Goal: Task Accomplishment & Management: Use online tool/utility

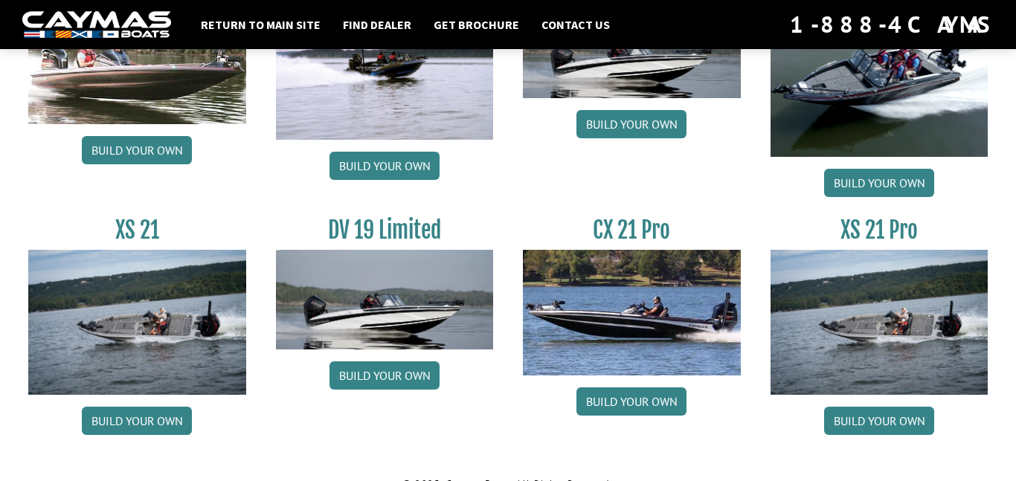
scroll to position [1883, 0]
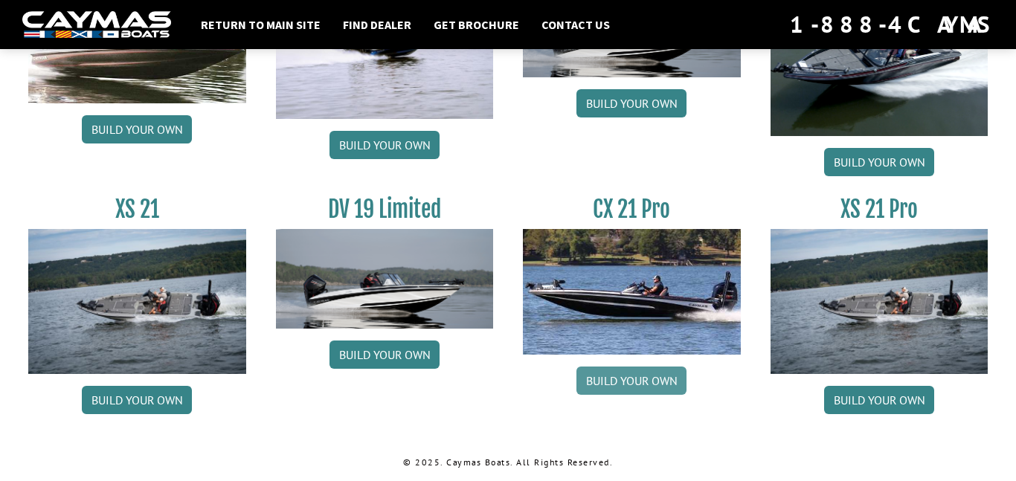
click at [604, 381] on link "Build your own" at bounding box center [631, 381] width 110 height 28
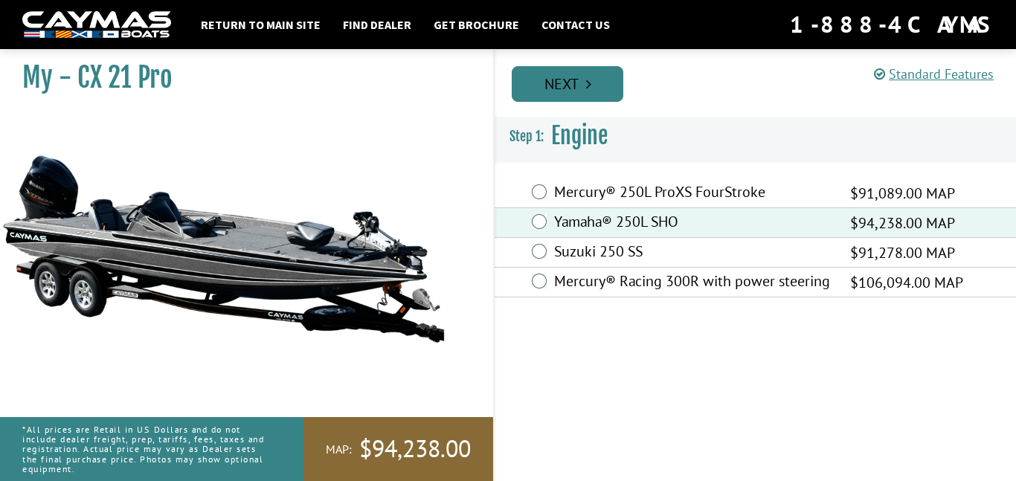
click at [555, 82] on link "Next" at bounding box center [568, 84] width 112 height 36
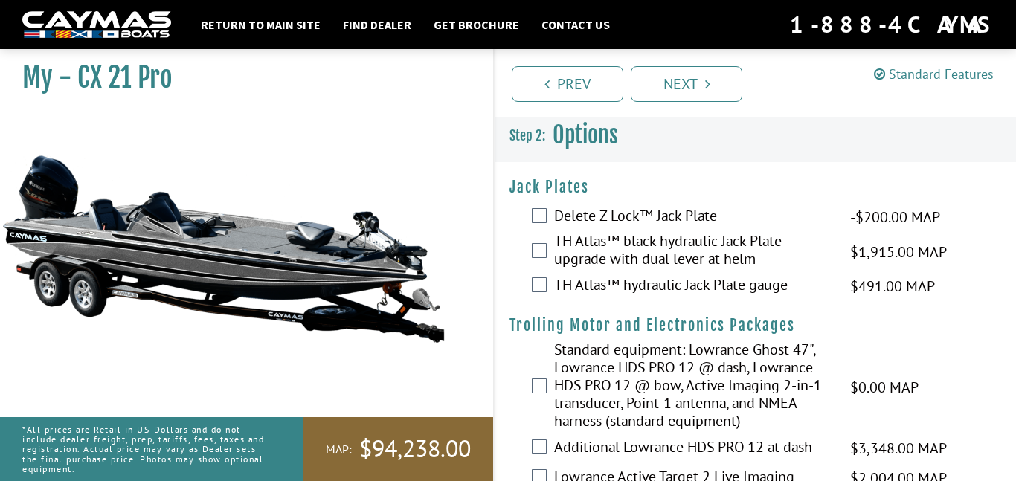
click at [625, 286] on label "TH Atlas™ hydraulic Jack Plate gauge" at bounding box center [692, 287] width 277 height 22
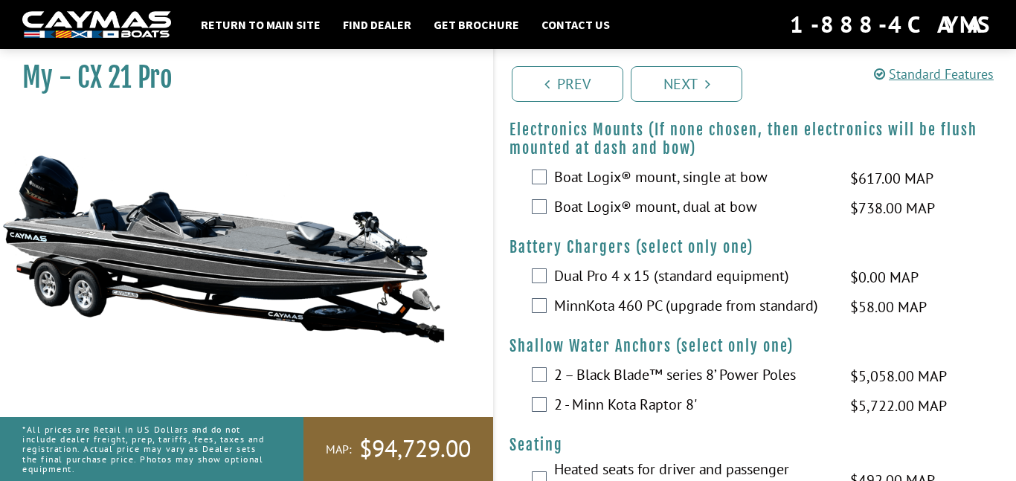
scroll to position [799, 0]
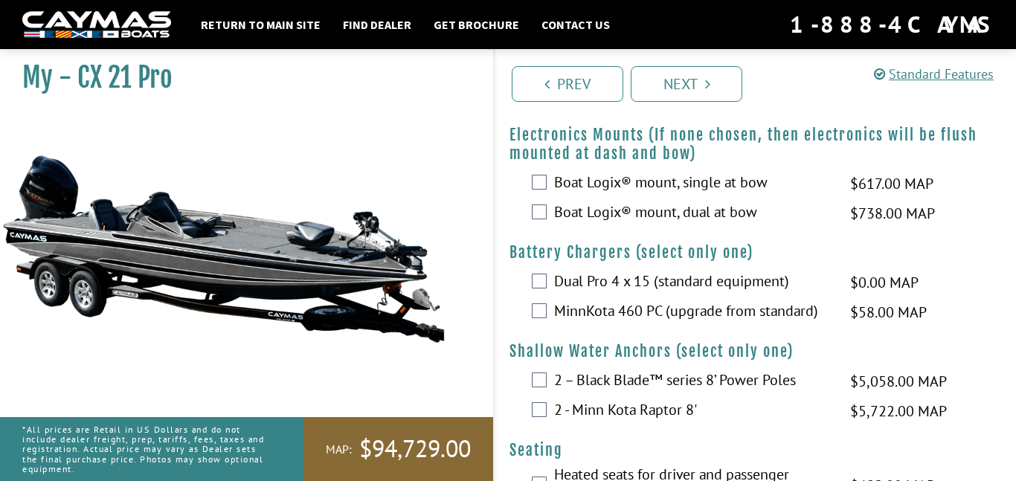
click at [697, 225] on label "Boat Logix® mount, dual at bow" at bounding box center [692, 214] width 277 height 22
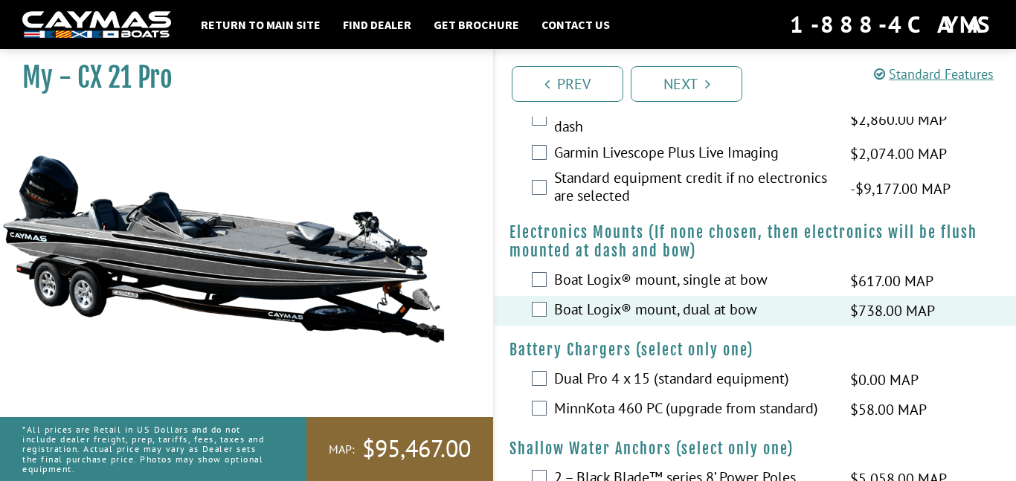
scroll to position [680, 0]
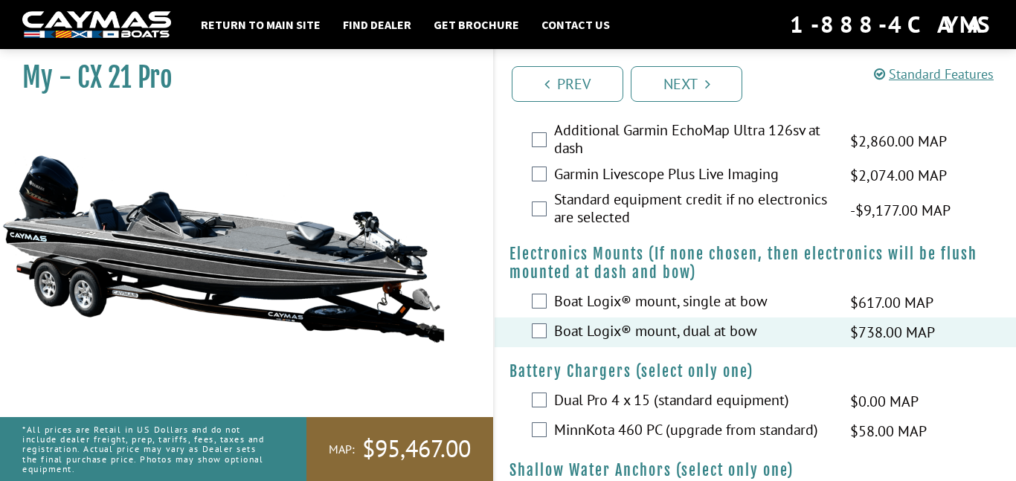
click at [703, 187] on label "Garmin Livescope Plus Live Imaging" at bounding box center [692, 176] width 277 height 22
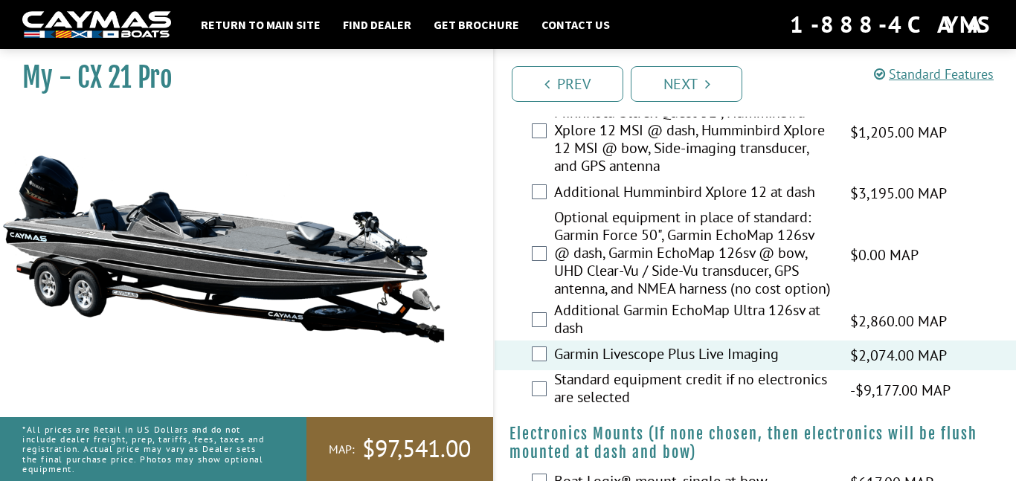
scroll to position [500, 0]
click at [705, 189] on label "Additional Humminbird Xplore 12 at dash" at bounding box center [692, 195] width 277 height 22
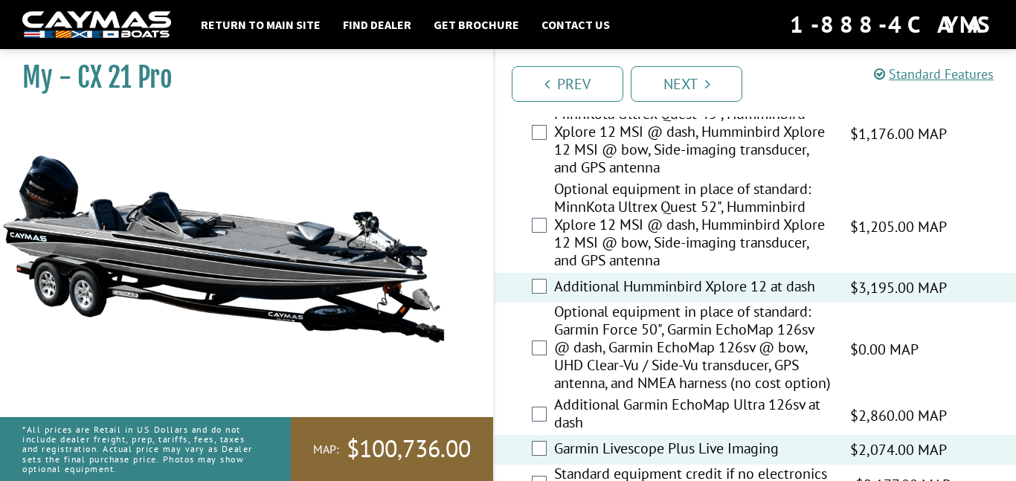
scroll to position [405, 0]
click at [693, 205] on label "Optional equipment in place of standard: MinnKota Ultrex Quest 52", Humminbird …" at bounding box center [692, 227] width 277 height 93
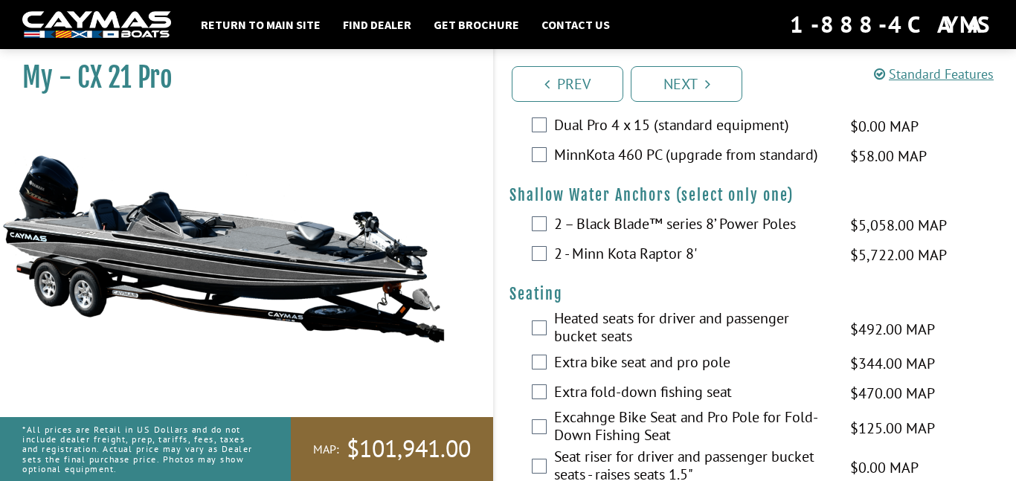
scroll to position [959, 0]
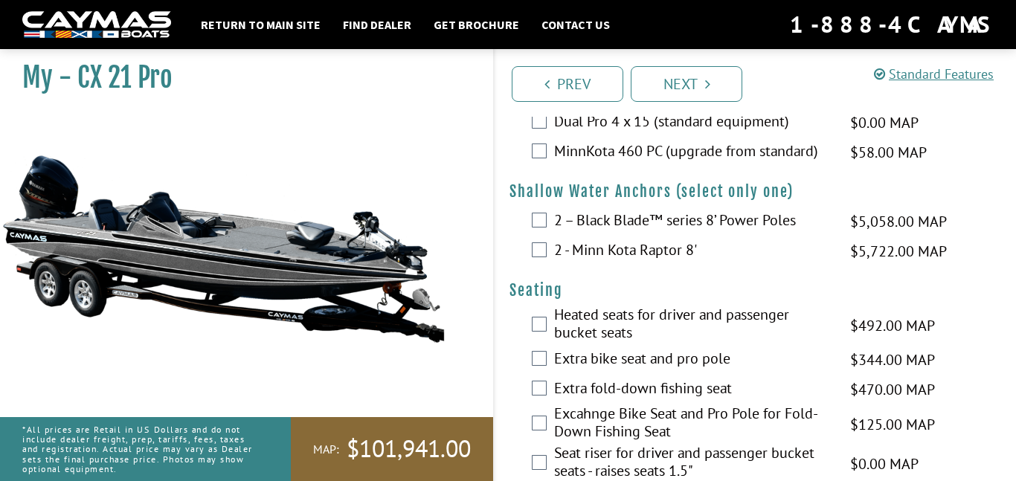
click at [686, 262] on label "2 - Minn Kota Raptor 8'" at bounding box center [692, 252] width 277 height 22
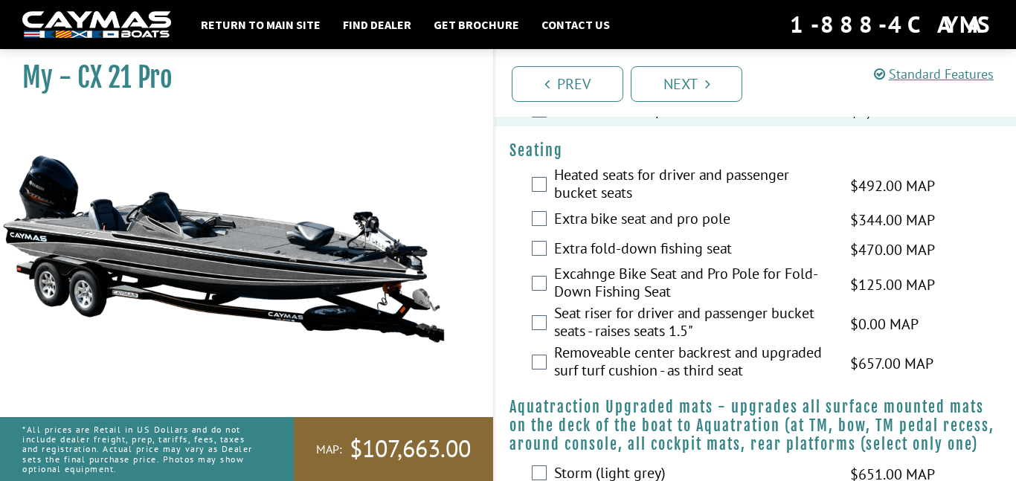
scroll to position [1100, 0]
click at [613, 204] on label "Heated seats for driver and passenger bucket seats" at bounding box center [692, 184] width 277 height 39
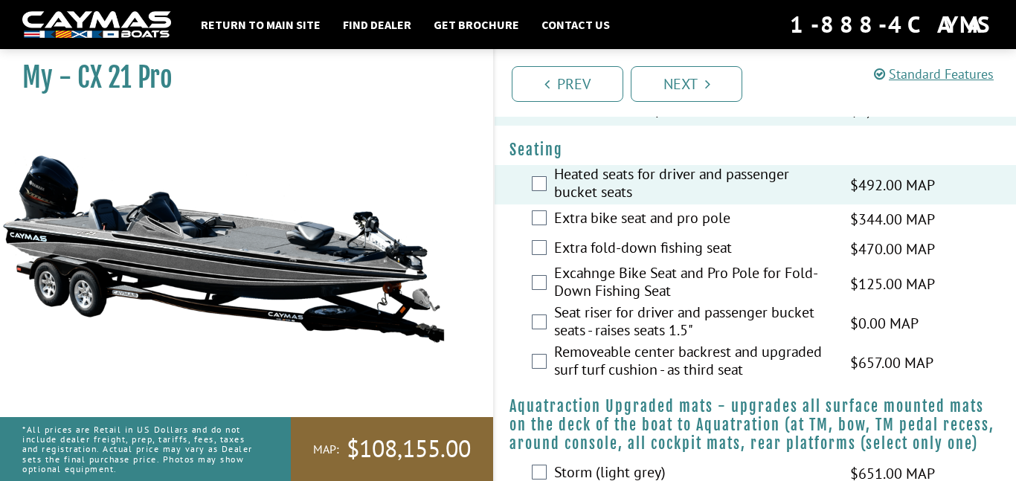
click at [622, 230] on label "Extra bike seat and pro pole" at bounding box center [692, 220] width 277 height 22
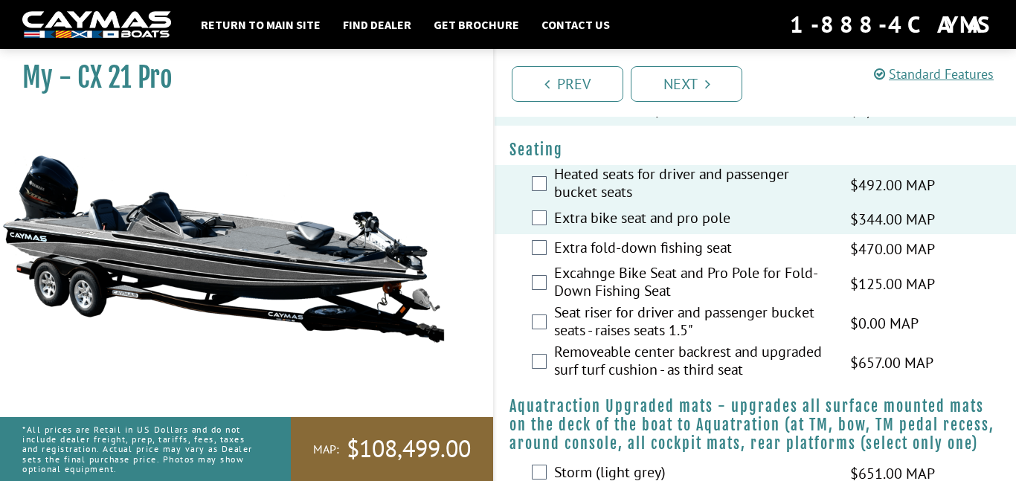
click at [622, 204] on label "Heated seats for driver and passenger bucket seats" at bounding box center [692, 184] width 277 height 39
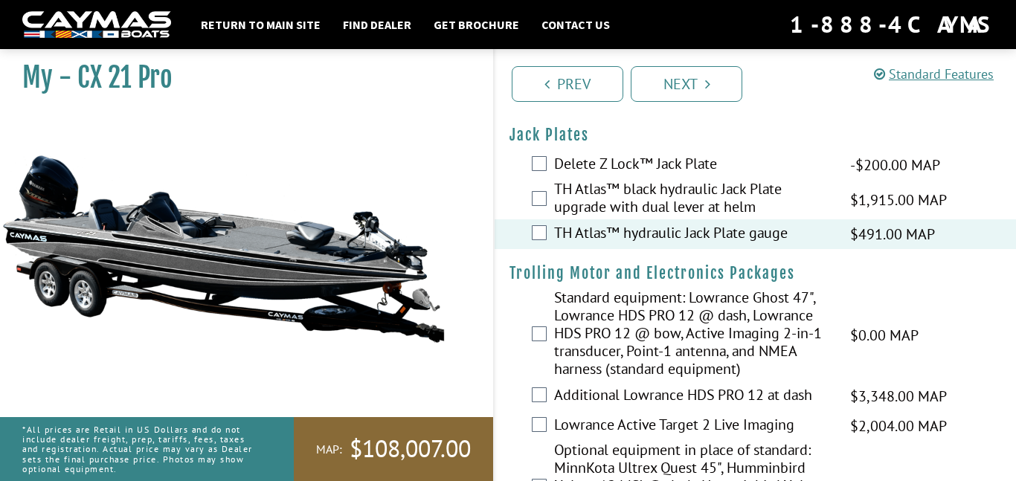
scroll to position [0, 0]
